Goal: Transaction & Acquisition: Purchase product/service

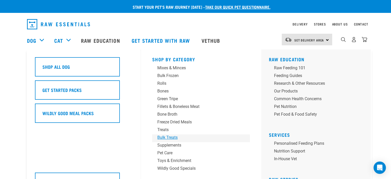
click at [172, 136] on div "Bulk Treats" at bounding box center [197, 137] width 80 height 6
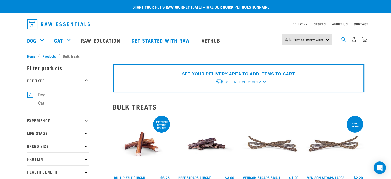
click at [344, 39] on img "dropdown navigation" at bounding box center [343, 39] width 5 height 5
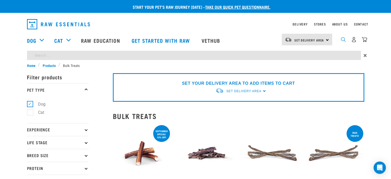
click at [343, 42] on img "dropdown navigation" at bounding box center [343, 39] width 5 height 5
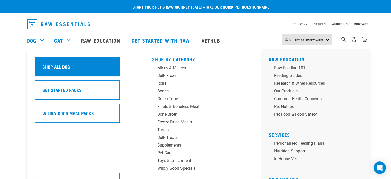
click at [49, 67] on h5 "Shop All Dog" at bounding box center [55, 66] width 27 height 7
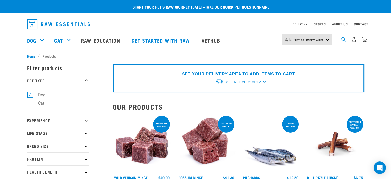
click at [341, 41] on img "dropdown navigation" at bounding box center [343, 39] width 5 height 5
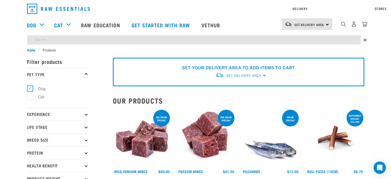
type input "lamb lung"
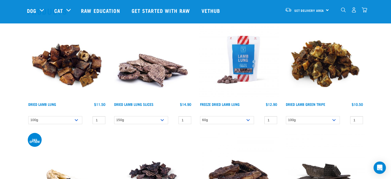
scroll to position [75, 0]
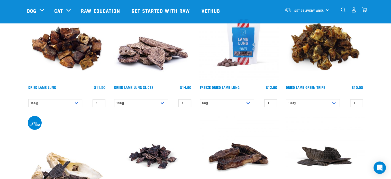
click at [79, 46] on img at bounding box center [67, 43] width 80 height 80
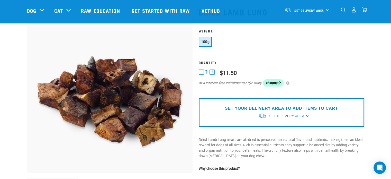
scroll to position [20, 0]
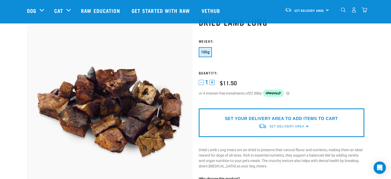
click at [212, 81] on button "+" at bounding box center [211, 82] width 5 height 5
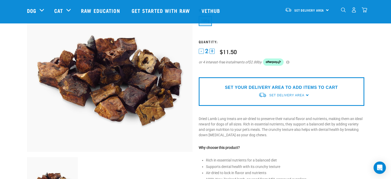
scroll to position [82, 0]
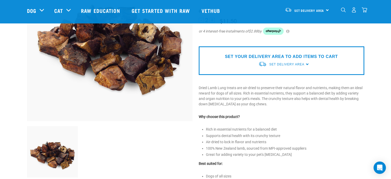
click at [307, 63] on div "SET YOUR DELIVERY AREA TO ADD ITEMS TO CART Set Delivery Area North Island Sout…" at bounding box center [281, 60] width 165 height 29
click at [291, 65] on span "Set Delivery Area" at bounding box center [286, 64] width 35 height 4
click at [272, 75] on link "[GEOGRAPHIC_DATA]" at bounding box center [283, 76] width 51 height 8
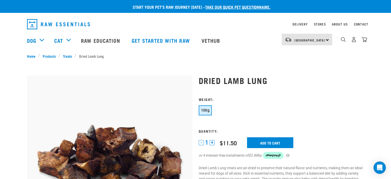
scroll to position [120, 0]
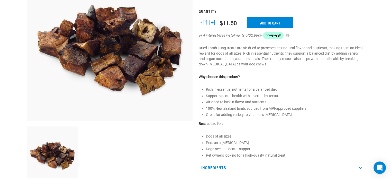
click at [212, 22] on button "+" at bounding box center [211, 22] width 5 height 5
click at [264, 21] on input "Add to cart" at bounding box center [270, 22] width 46 height 11
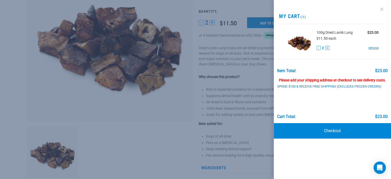
click at [381, 10] on link at bounding box center [381, 9] width 8 height 8
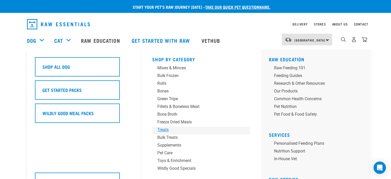
click at [163, 129] on div "Treats" at bounding box center [197, 129] width 80 height 6
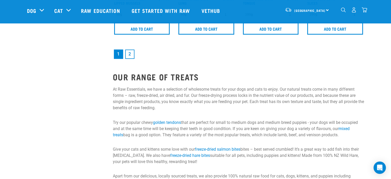
scroll to position [860, 0]
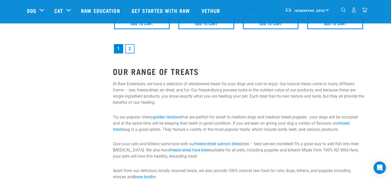
click at [129, 48] on link "2" at bounding box center [129, 48] width 9 height 9
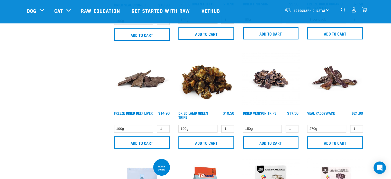
scroll to position [298, 0]
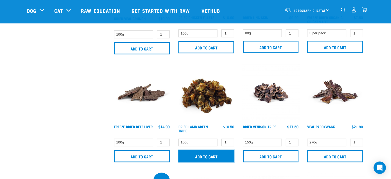
click at [202, 153] on input "Add to cart" at bounding box center [206, 156] width 56 height 12
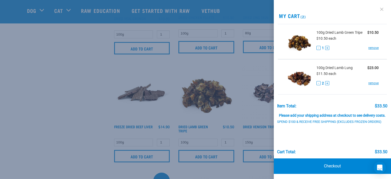
click at [378, 8] on link at bounding box center [381, 9] width 8 height 8
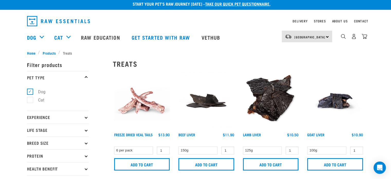
scroll to position [0, 0]
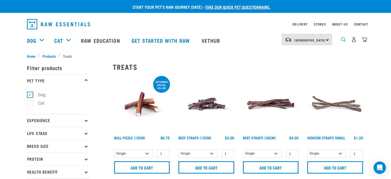
click at [342, 42] on img "dropdown navigation" at bounding box center [343, 39] width 5 height 5
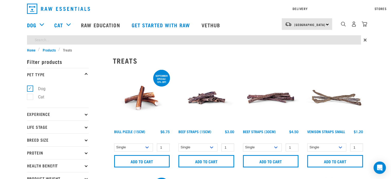
type input "lamb tripe"
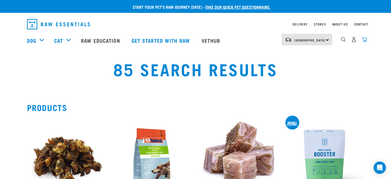
click at [364, 41] on img "dropdown navigation" at bounding box center [364, 39] width 5 height 5
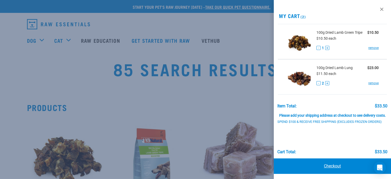
click at [332, 168] on link "Checkout" at bounding box center [332, 165] width 117 height 15
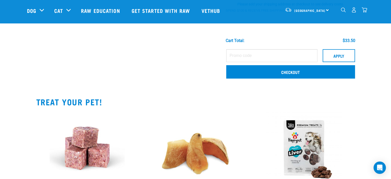
scroll to position [113, 0]
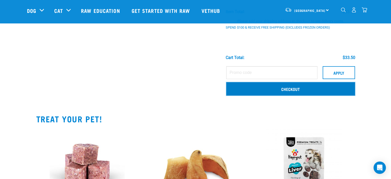
click at [290, 88] on link "Checkout" at bounding box center [290, 88] width 129 height 13
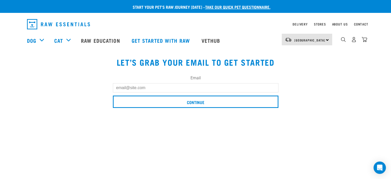
click at [146, 88] on input "Email" at bounding box center [195, 87] width 165 height 9
type input "[EMAIL_ADDRESS][DOMAIN_NAME]"
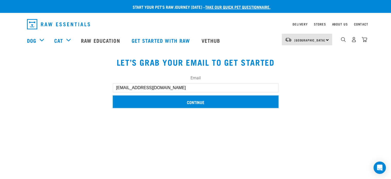
click at [201, 103] on input "Continue" at bounding box center [195, 101] width 165 height 12
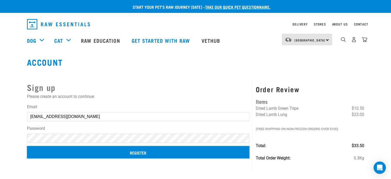
click at [139, 153] on input "Register" at bounding box center [138, 152] width 223 height 12
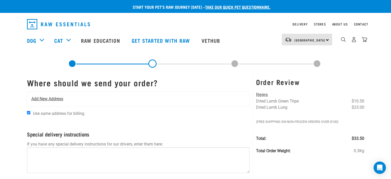
click at [71, 97] on div "Add New Address" at bounding box center [138, 98] width 222 height 14
click at [52, 99] on span "Add New Address" at bounding box center [47, 99] width 32 height 6
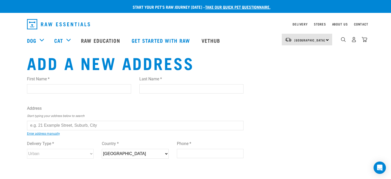
click at [49, 90] on input "First Name *" at bounding box center [79, 88] width 104 height 9
type input "Bernadette"
type input "Hart"
type input "8 Taksan Place"
type input "Hamilton"
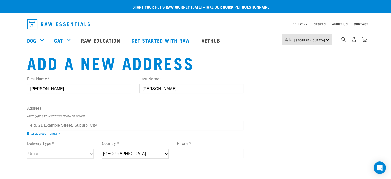
type input "3200"
type input "0223401051"
click at [113, 123] on input "text" at bounding box center [135, 125] width 217 height 9
click at [81, 133] on div "First Name * Bernadette Last Name * Hart Address Start typing your address belo…" at bounding box center [135, 122] width 217 height 100
type input "8 Taksan Place, Pukete, Hamilton 3200"
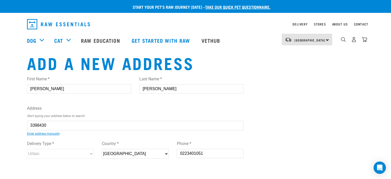
type input "Pukete"
type input "Waikato"
select select "WKO"
select select "Urban"
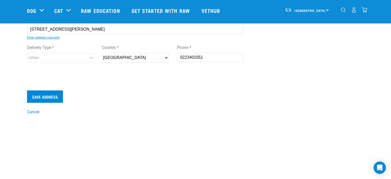
scroll to position [82, 0]
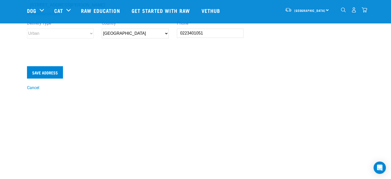
type input "8 Taksan Place, Pukete, Hamilton 3200"
click at [45, 70] on input "Save Address" at bounding box center [45, 72] width 36 height 12
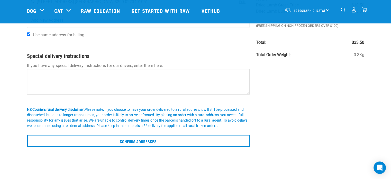
scroll to position [79, 0]
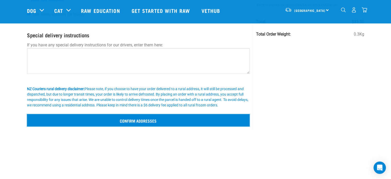
click at [150, 117] on input "Confirm addresses" at bounding box center [138, 120] width 223 height 12
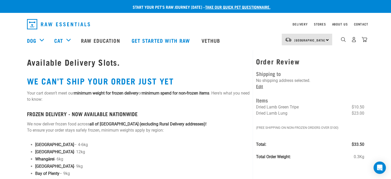
click at [258, 86] on link "Edit" at bounding box center [259, 86] width 7 height 5
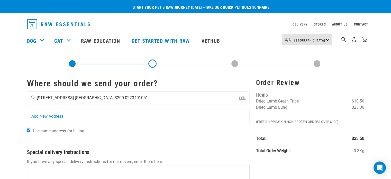
click at [33, 95] on input "radio" at bounding box center [32, 96] width 3 height 3
radio input "true"
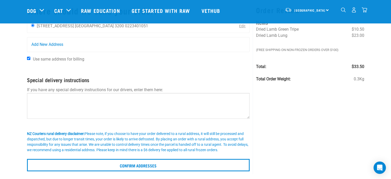
scroll to position [75, 0]
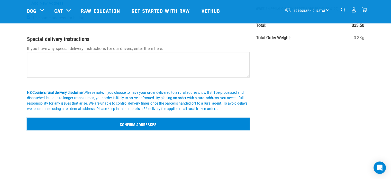
click at [141, 121] on input "Confirm addresses" at bounding box center [138, 123] width 223 height 12
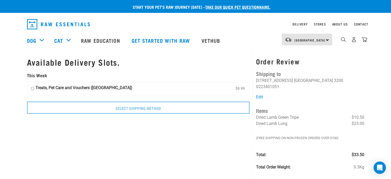
click at [32, 88] on input "Treats, Pet Care and Vouchers ([GEOGRAPHIC_DATA]) $9.99" at bounding box center [32, 89] width 3 height 8
radio input "true"
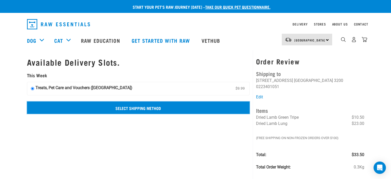
click at [149, 108] on input "Select Shipping Method" at bounding box center [138, 107] width 223 height 12
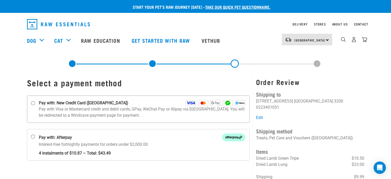
click at [32, 103] on input "Pay with: New Credit Card ([GEOGRAPHIC_DATA])" at bounding box center [33, 103] width 4 height 4
radio input "true"
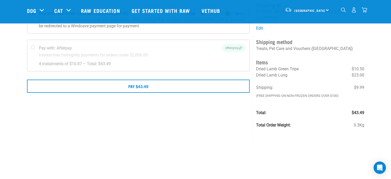
scroll to position [82, 0]
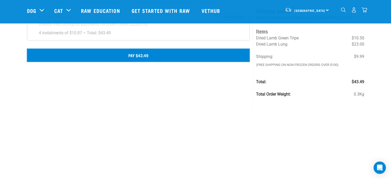
click at [139, 53] on button "Pay $43.49" at bounding box center [138, 55] width 223 height 13
